Goal: Task Accomplishment & Management: Manage account settings

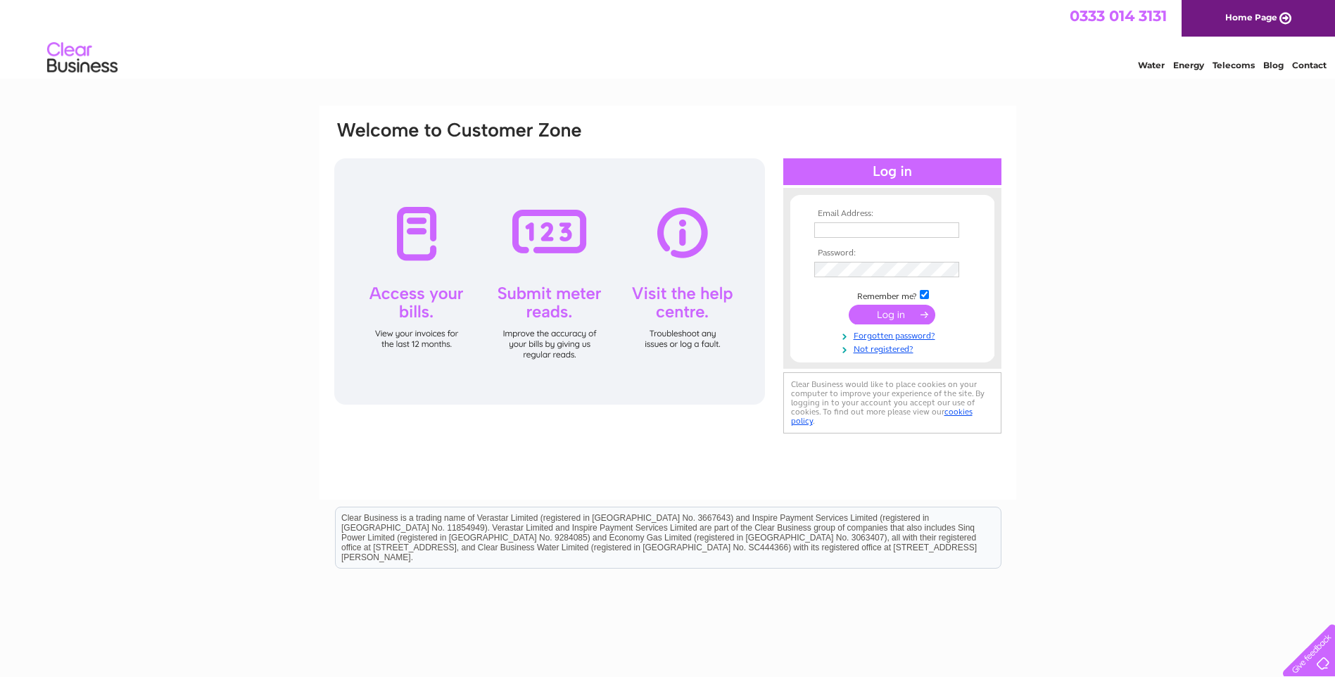
type input "isobel.bonnefin@nhs.net"
click at [903, 310] on input "submit" at bounding box center [891, 315] width 87 height 20
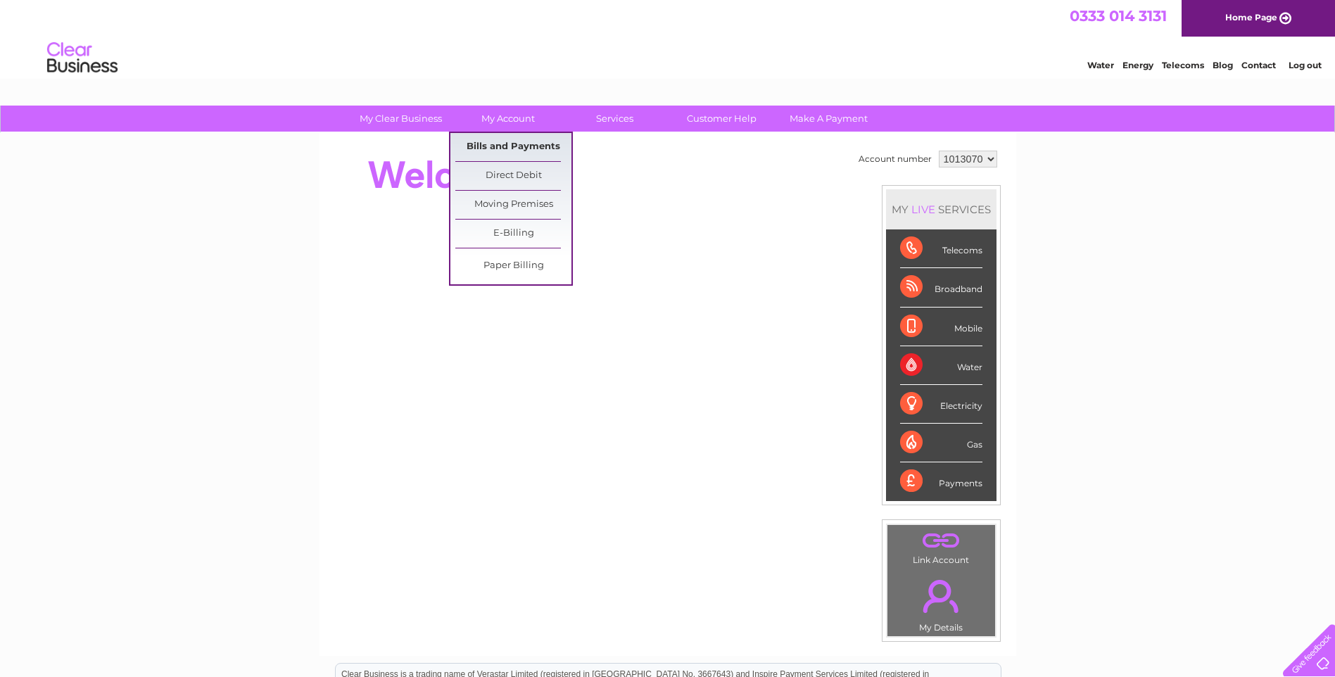
click at [513, 143] on link "Bills and Payments" at bounding box center [513, 147] width 116 height 28
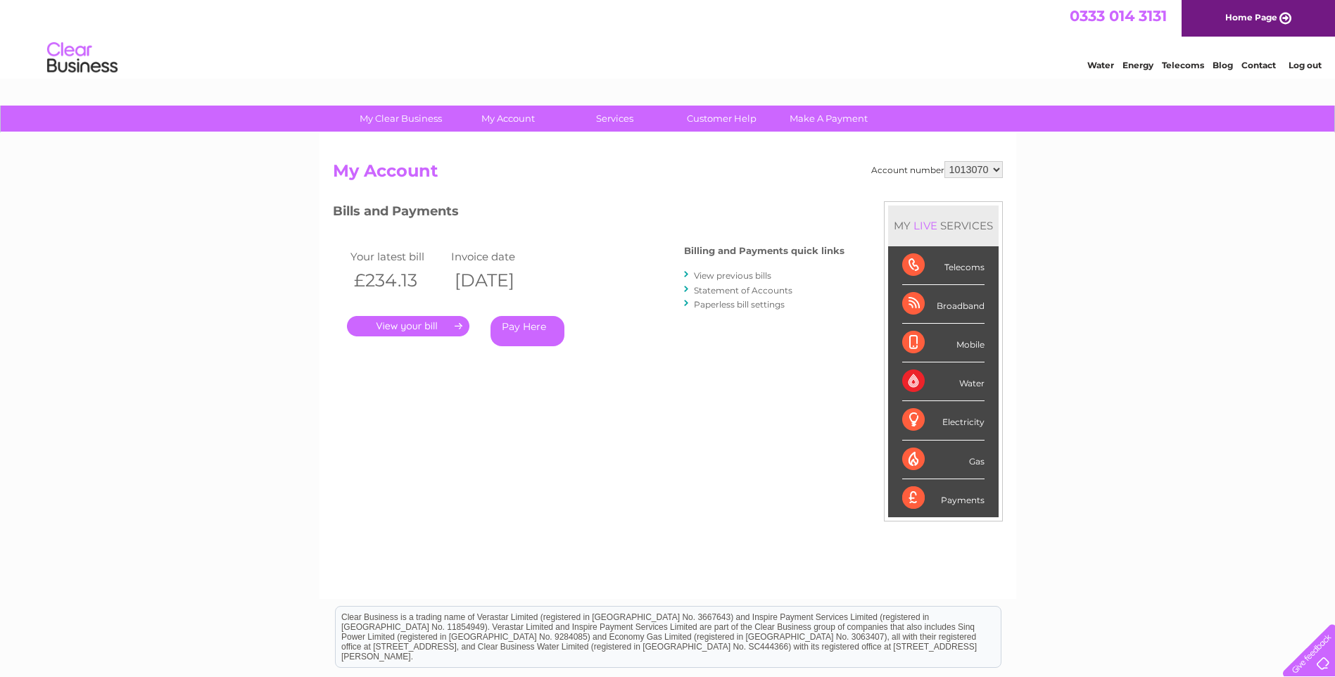
click at [402, 320] on link "." at bounding box center [408, 326] width 122 height 20
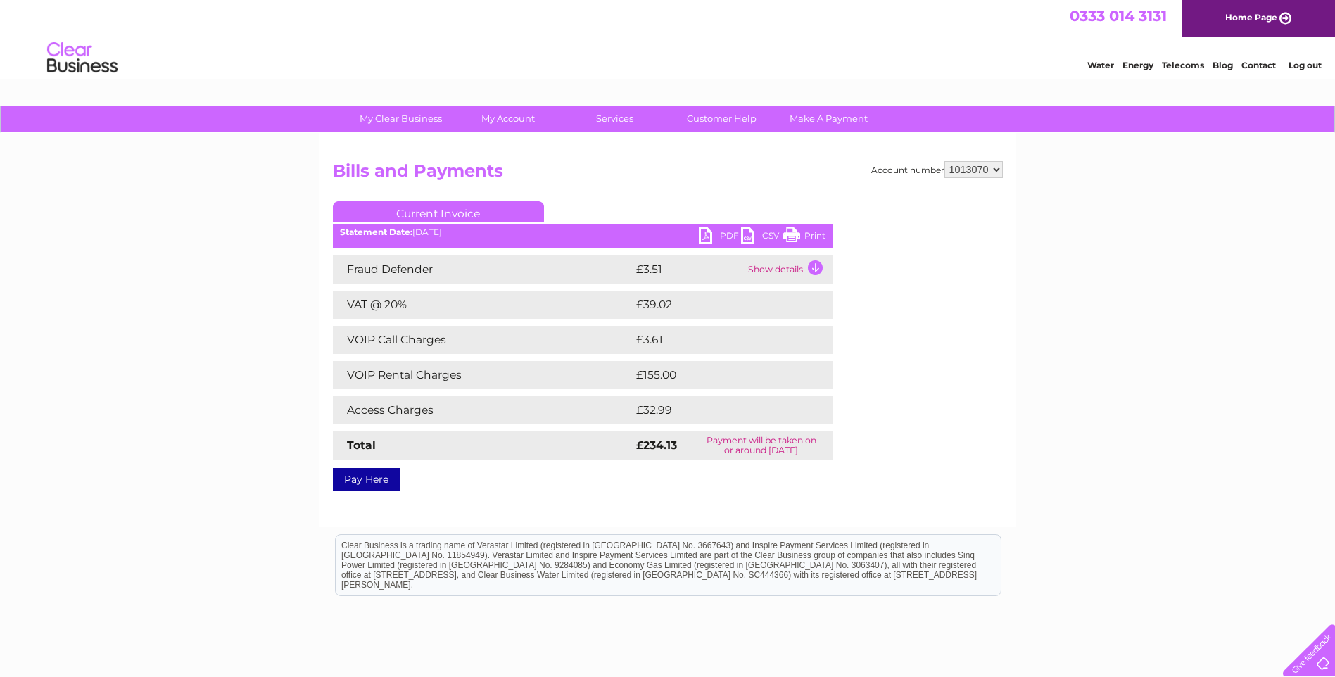
click at [708, 239] on link "PDF" at bounding box center [720, 237] width 42 height 20
click at [1139, 474] on div "My Clear Business Login Details My Details My Preferences Link Account My Accou…" at bounding box center [667, 437] width 1335 height 662
